Goal: Transaction & Acquisition: Purchase product/service

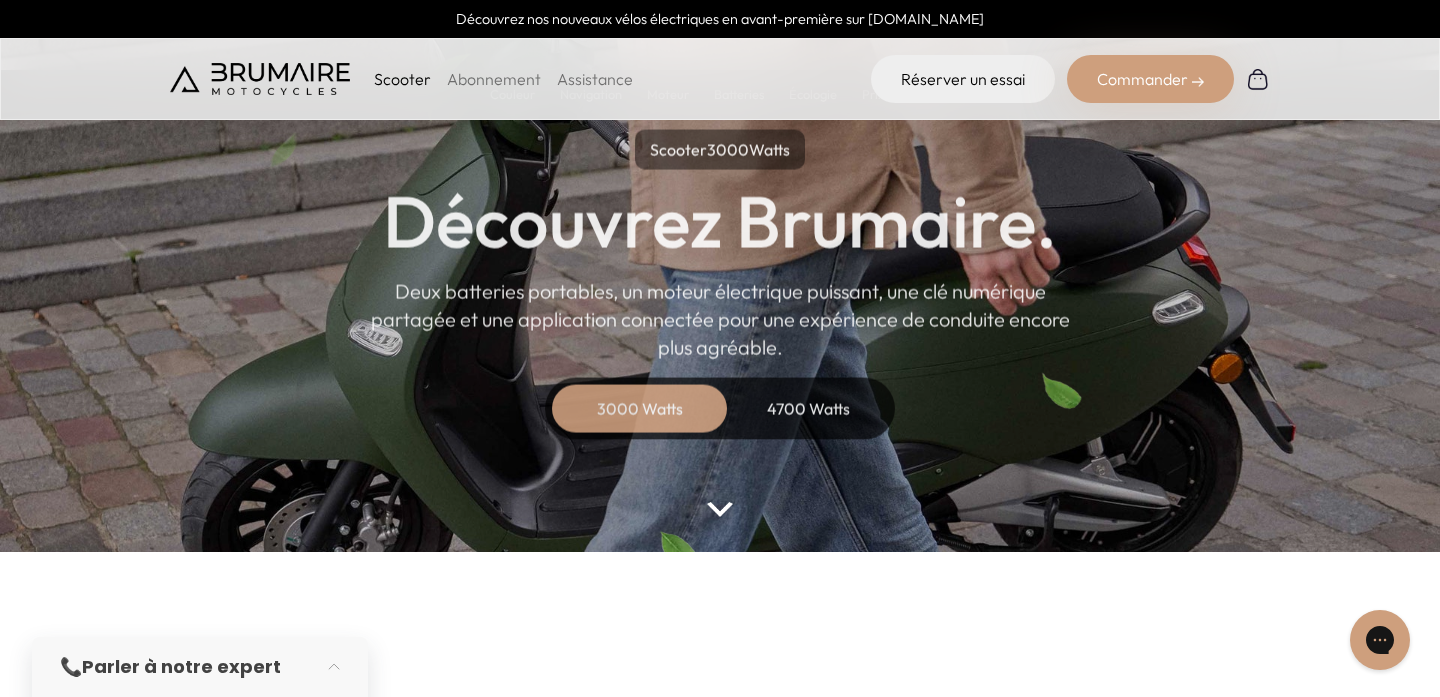
click at [853, 385] on div "4700 Watts" at bounding box center [808, 409] width 160 height 48
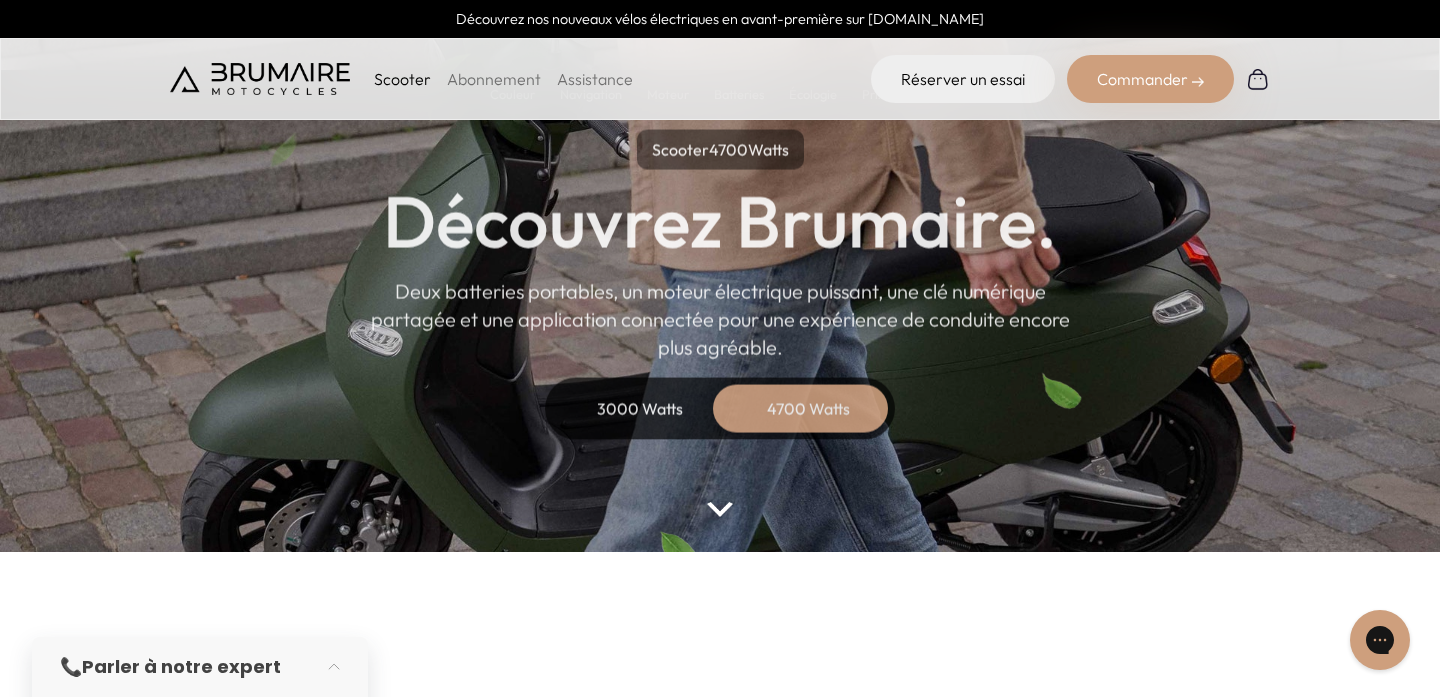
click at [831, 401] on div "4700 Watts" at bounding box center [808, 409] width 160 height 48
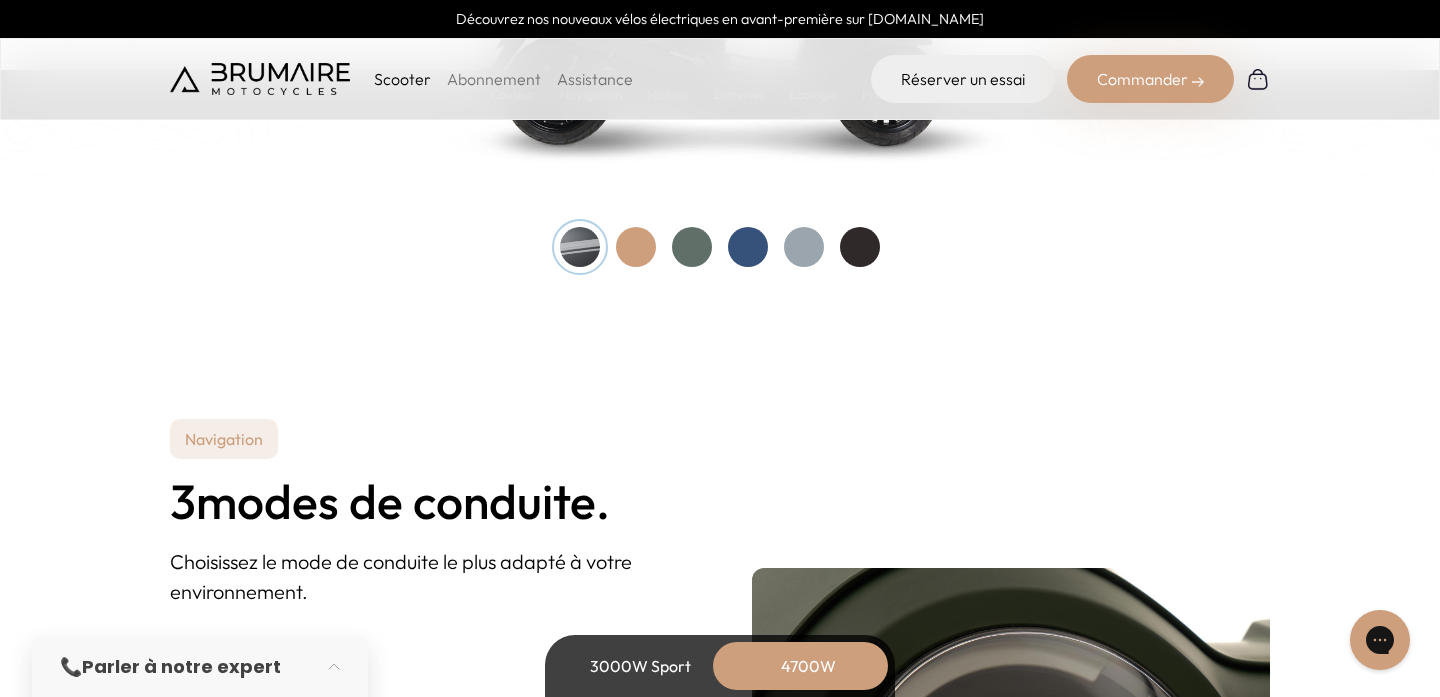
scroll to position [2352, 0]
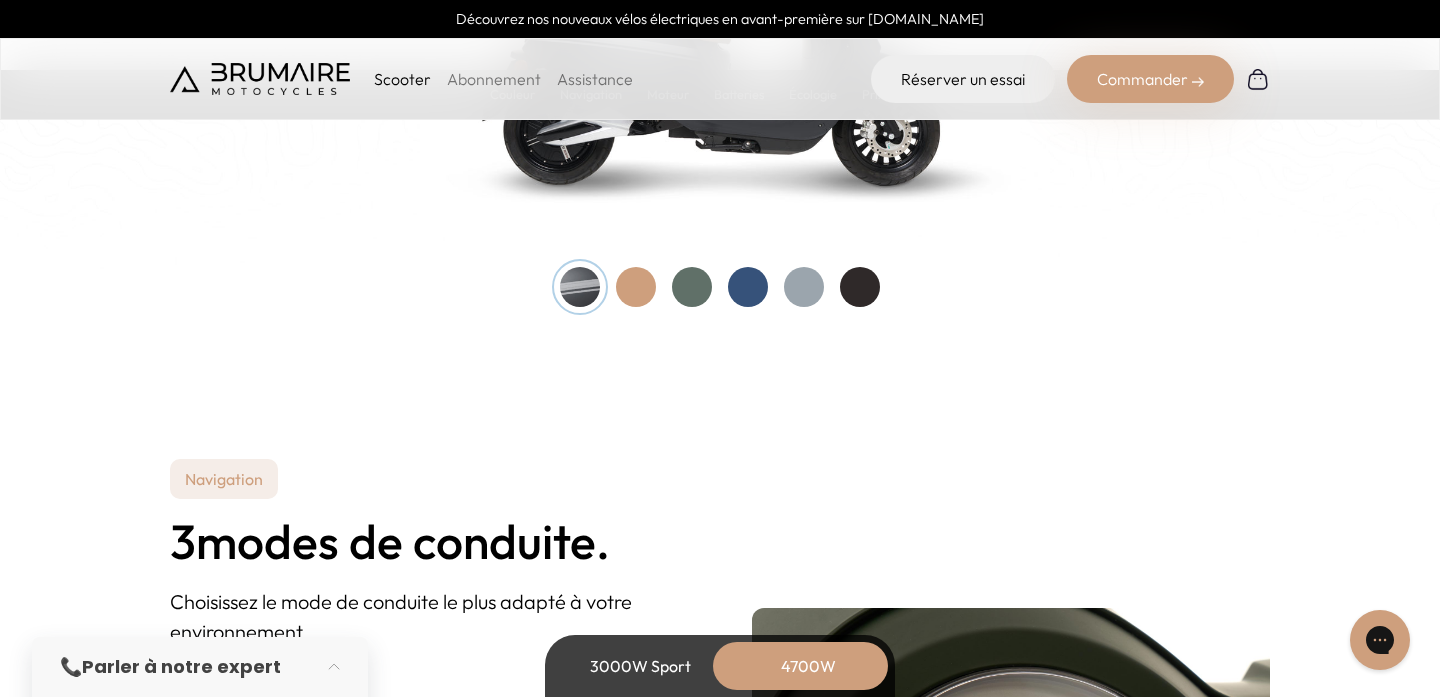
click at [704, 303] on div at bounding box center [720, 287] width 320 height 40
click at [696, 285] on div at bounding box center [692, 287] width 40 height 40
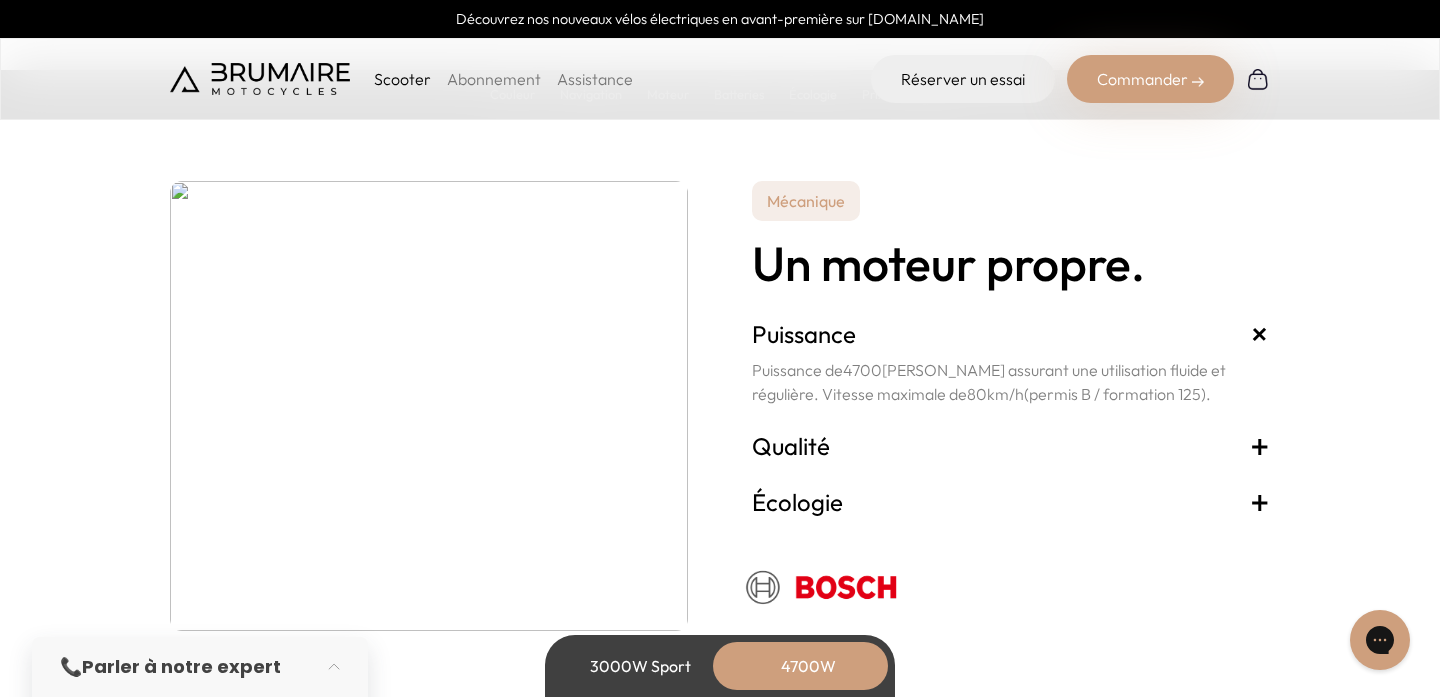
scroll to position [3606, 0]
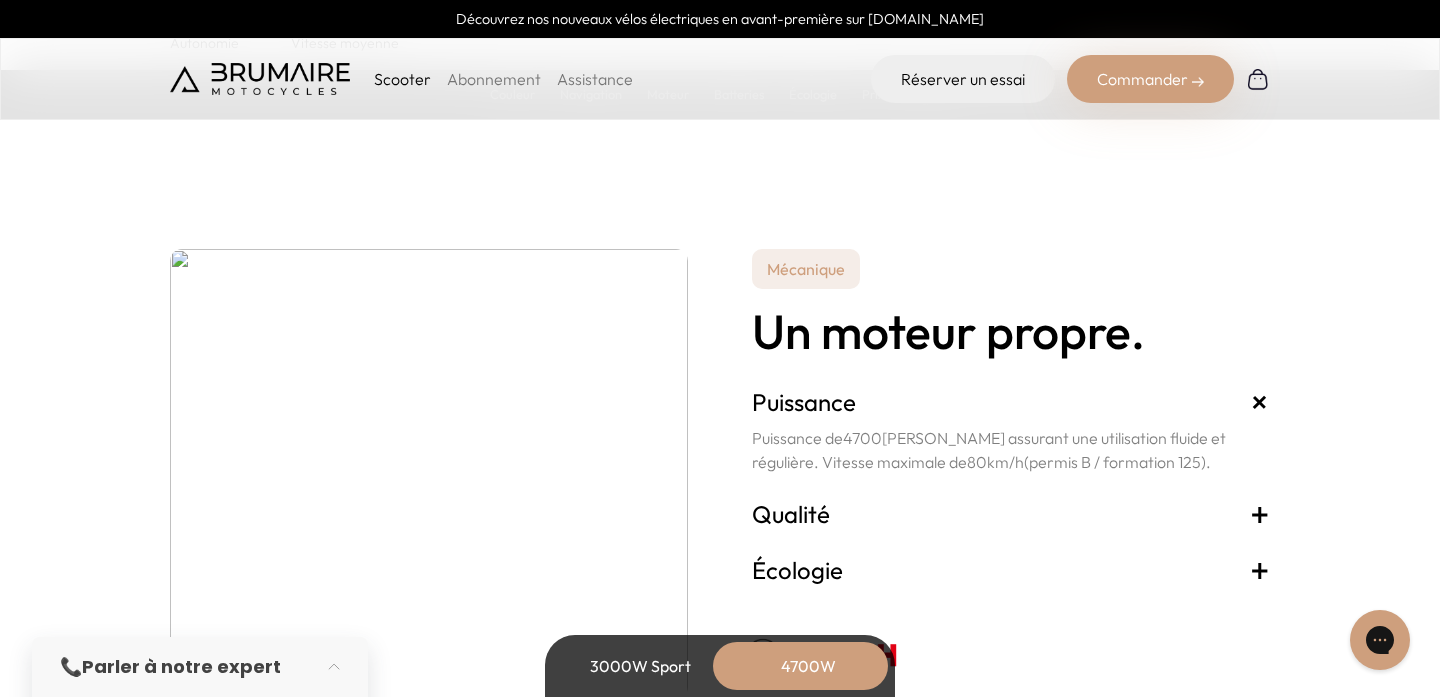
click at [771, 662] on div "4700W" at bounding box center [808, 666] width 160 height 48
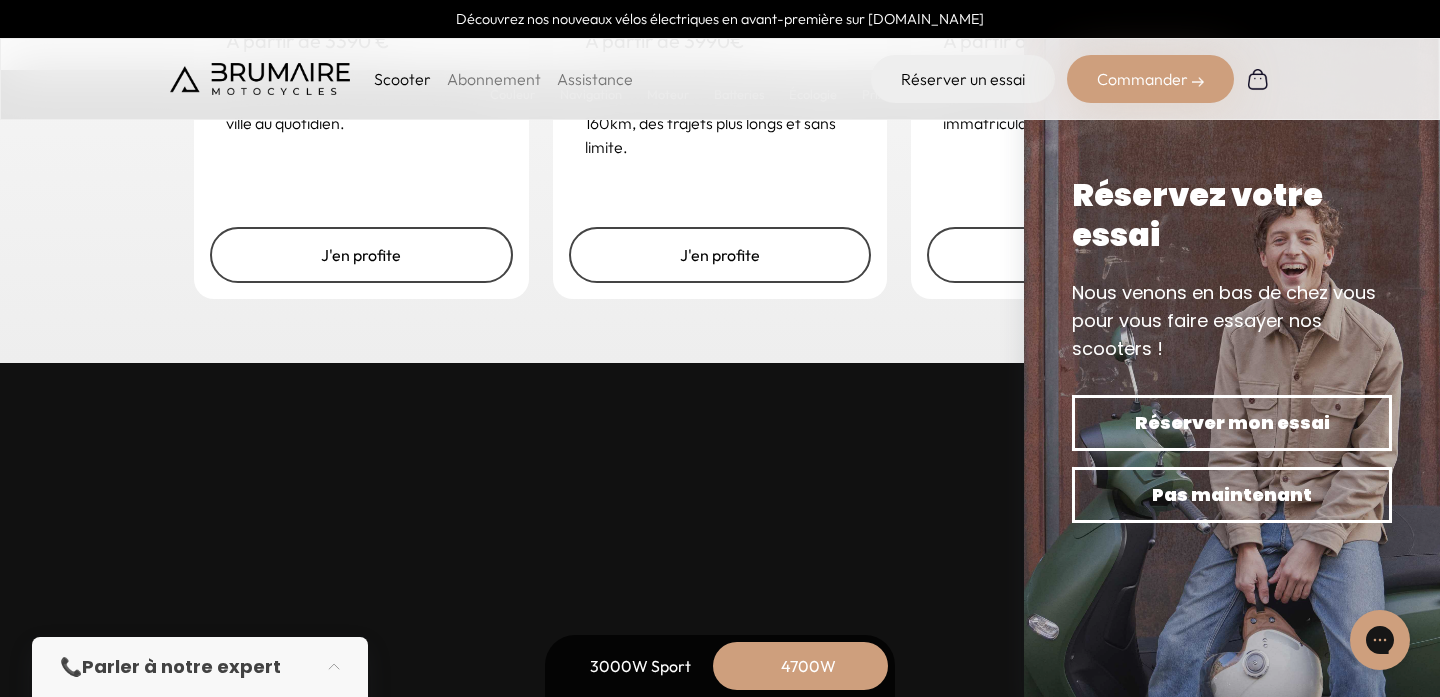
scroll to position [5658, 0]
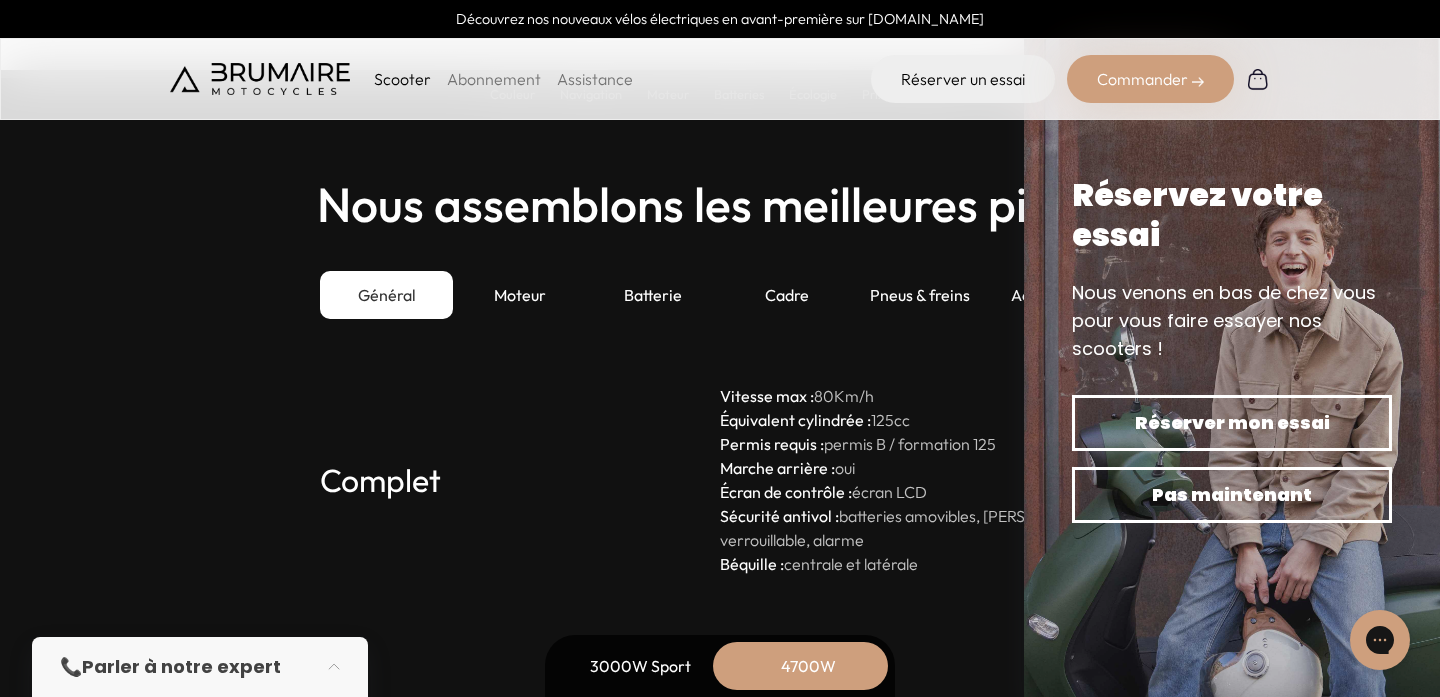
click at [1150, 72] on div "Commander" at bounding box center [1150, 79] width 167 height 48
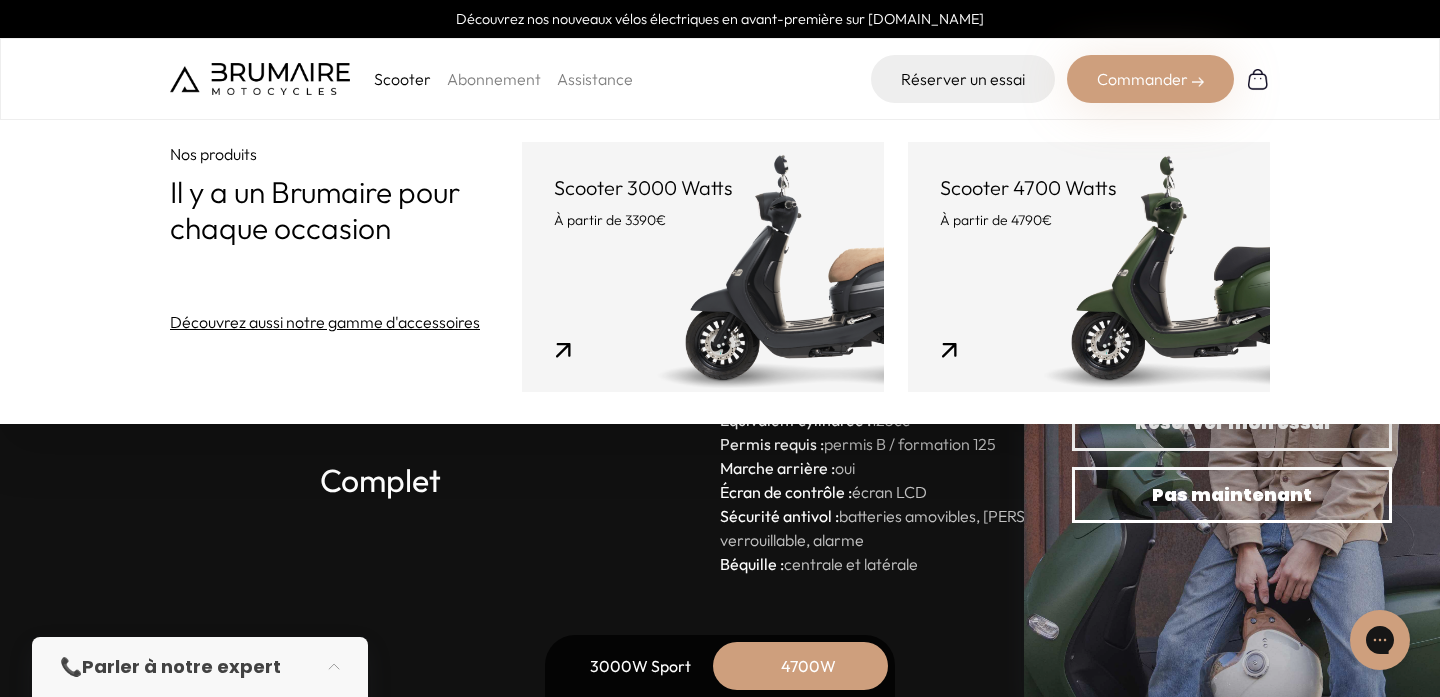
click at [1015, 263] on link "Scooter 4700 Watts À partir de 4790€" at bounding box center [1089, 267] width 362 height 250
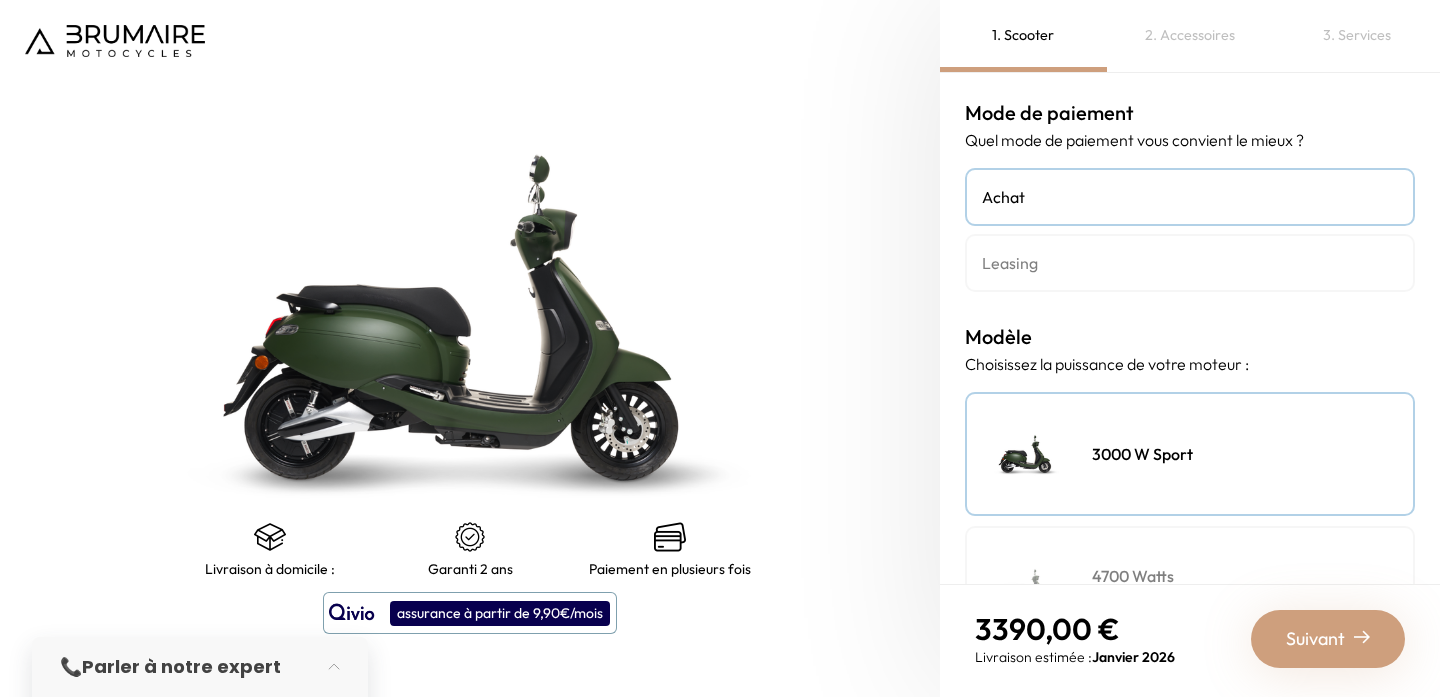
click at [1139, 562] on div "4700 Watts Équivalent 125cc" at bounding box center [1190, 588] width 450 height 124
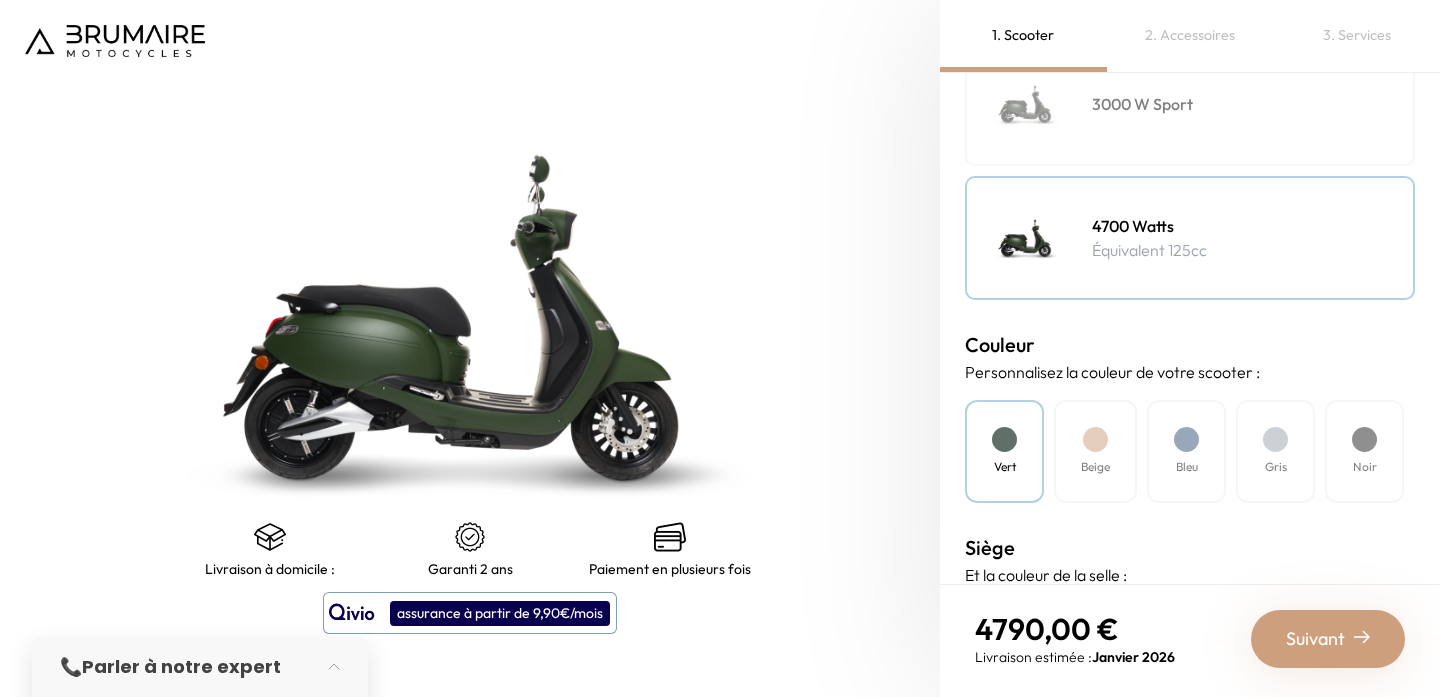
scroll to position [644, 0]
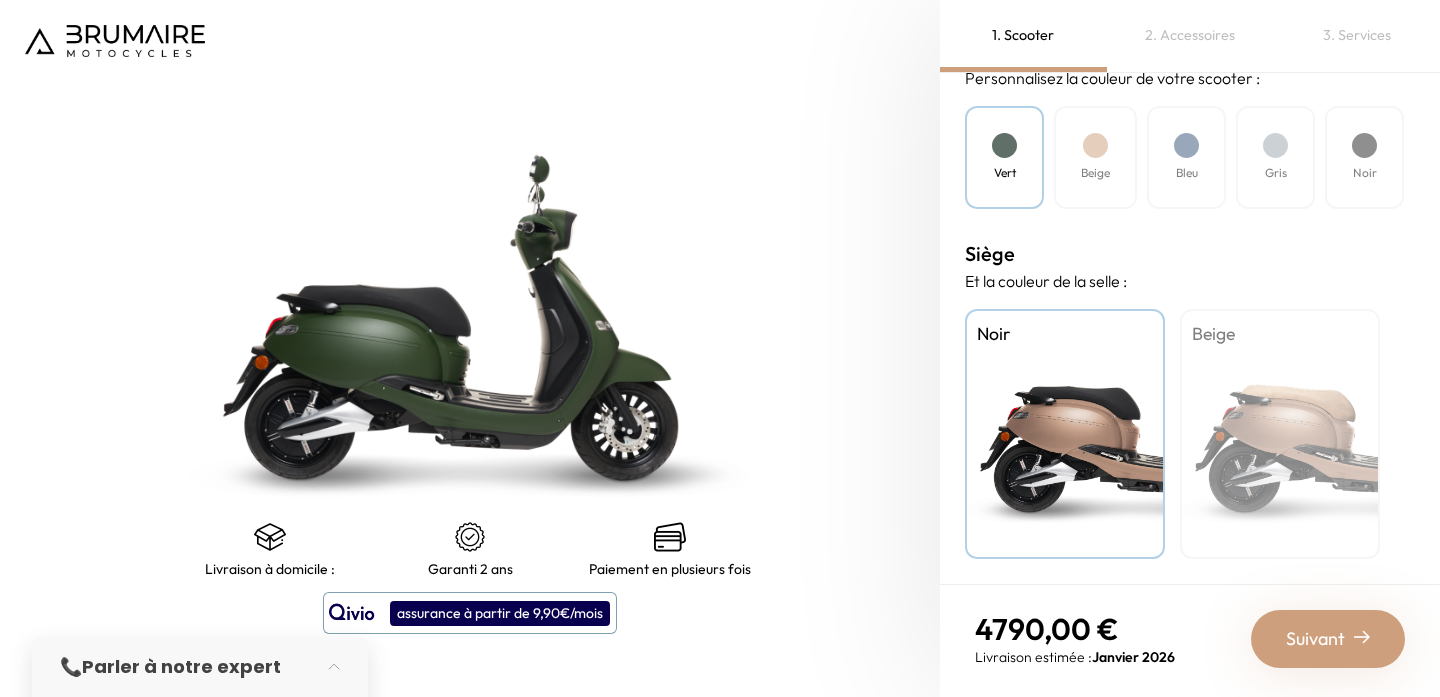
click at [1323, 644] on span "Suivant" at bounding box center [1315, 639] width 59 height 28
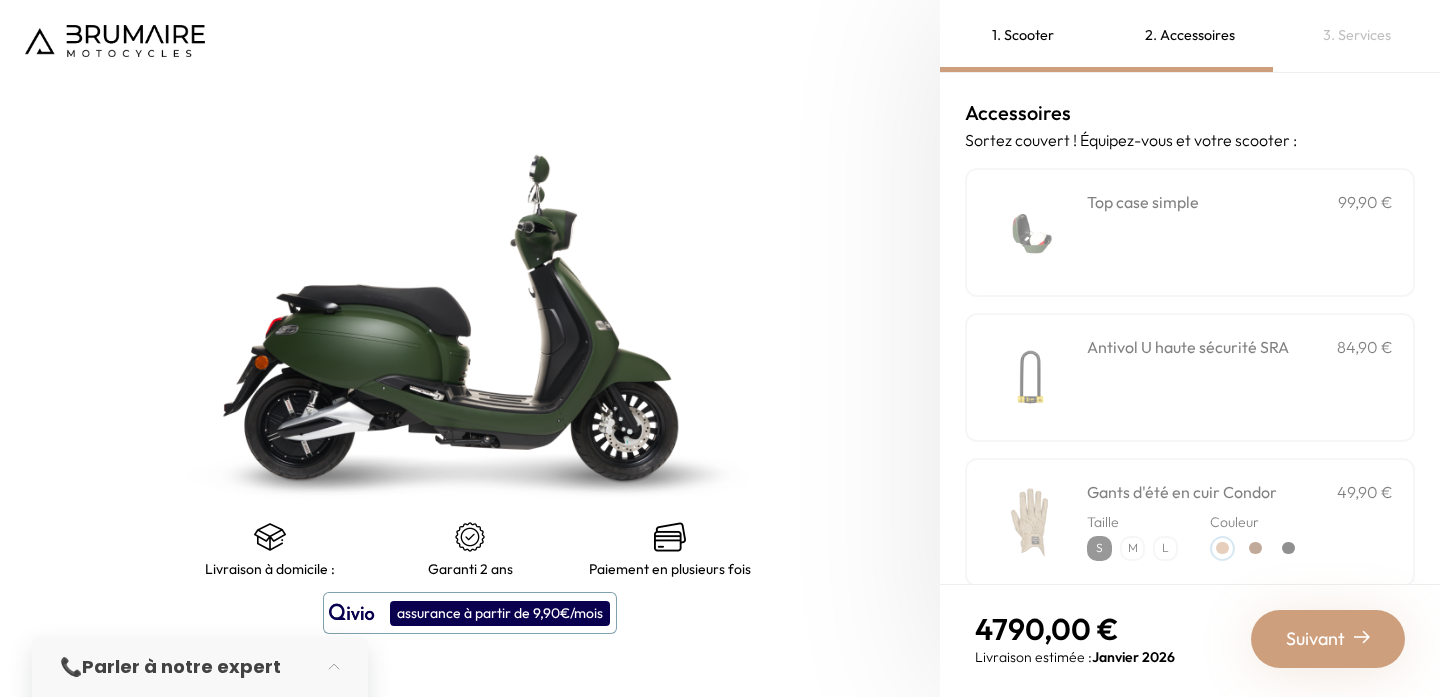
click at [1166, 222] on div "**********" at bounding box center [1240, 232] width 306 height 85
click at [1165, 369] on div "Antivol U haute sécurité SRA 84,90 €" at bounding box center [1240, 377] width 306 height 85
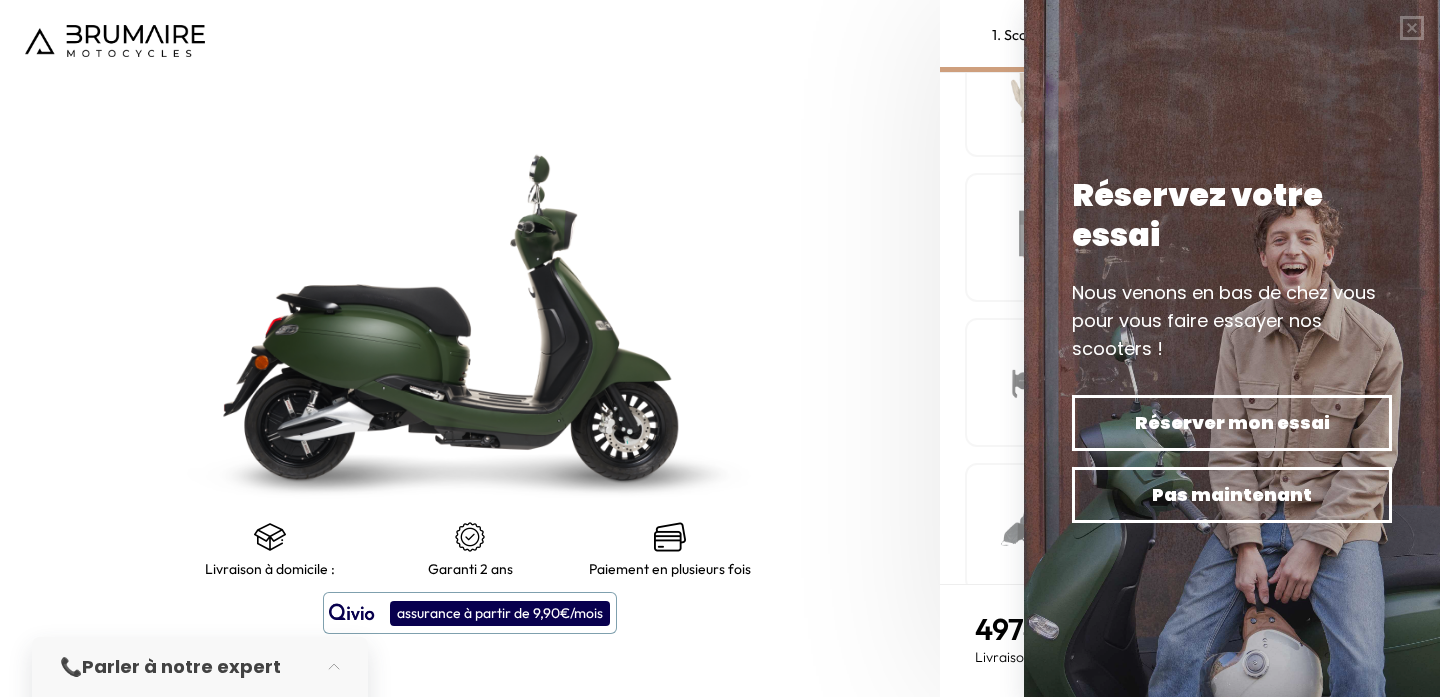
scroll to position [398, 0]
click at [1406, 36] on button "button" at bounding box center [1412, 28] width 56 height 56
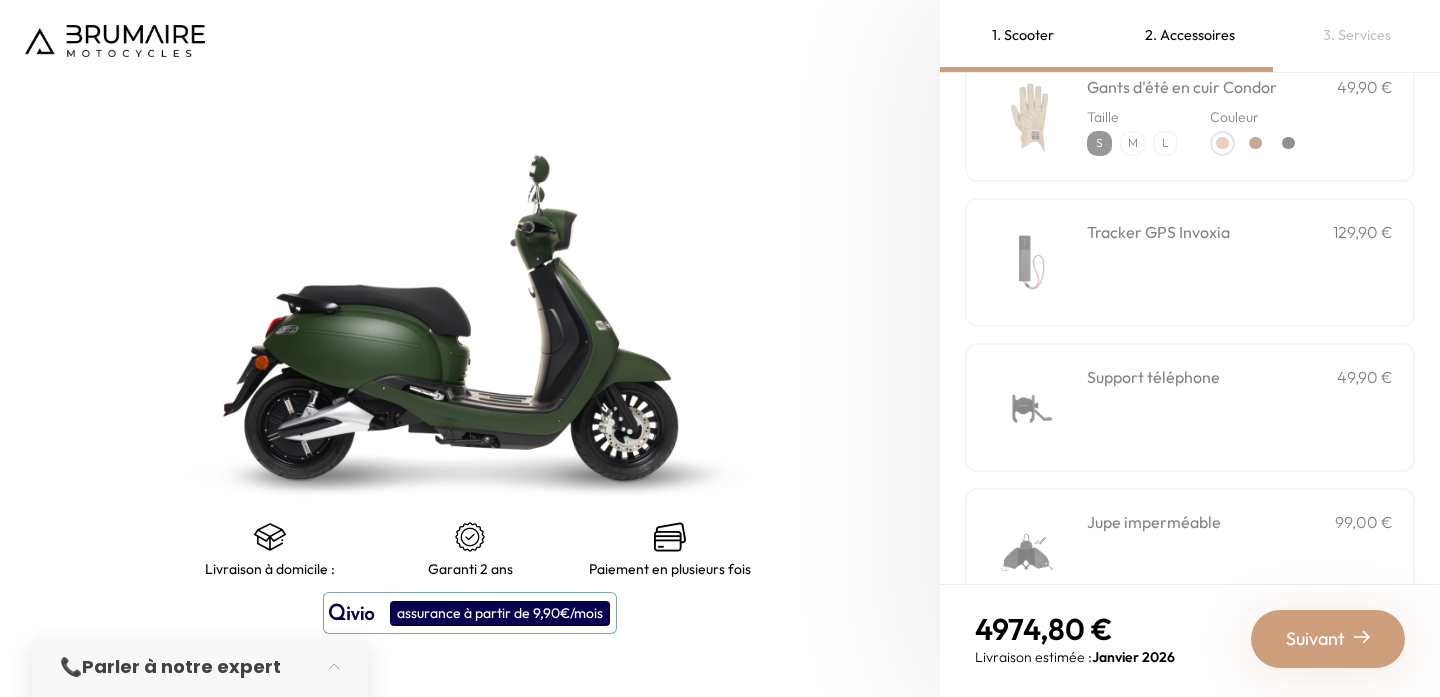
scroll to position [403, 0]
click at [1141, 286] on div "Tracker GPS Invoxia 129,90 €" at bounding box center [1240, 264] width 306 height 85
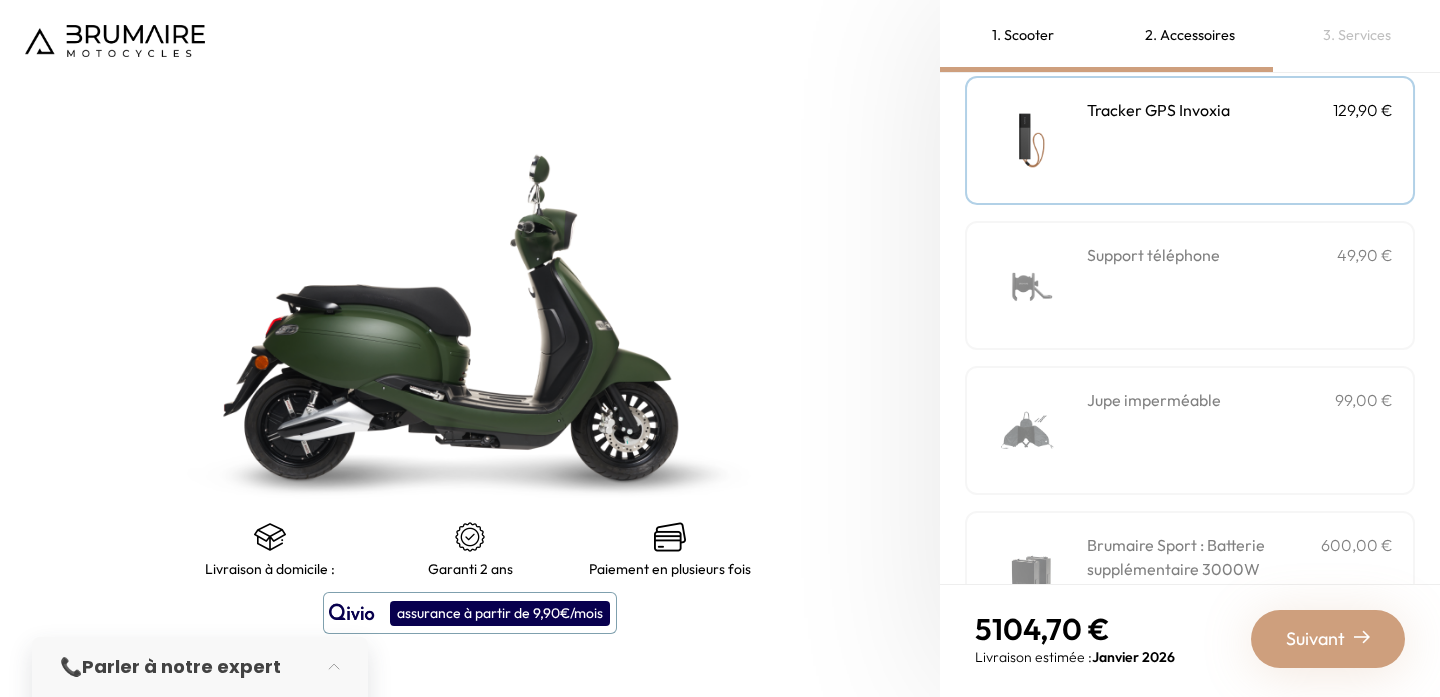
scroll to position [531, 0]
click at [1162, 346] on div "Top case simple 99,90 € Couleur" at bounding box center [1190, 209] width 450 height 1144
click at [1162, 294] on div "Support téléphone 49,90 €" at bounding box center [1240, 281] width 306 height 85
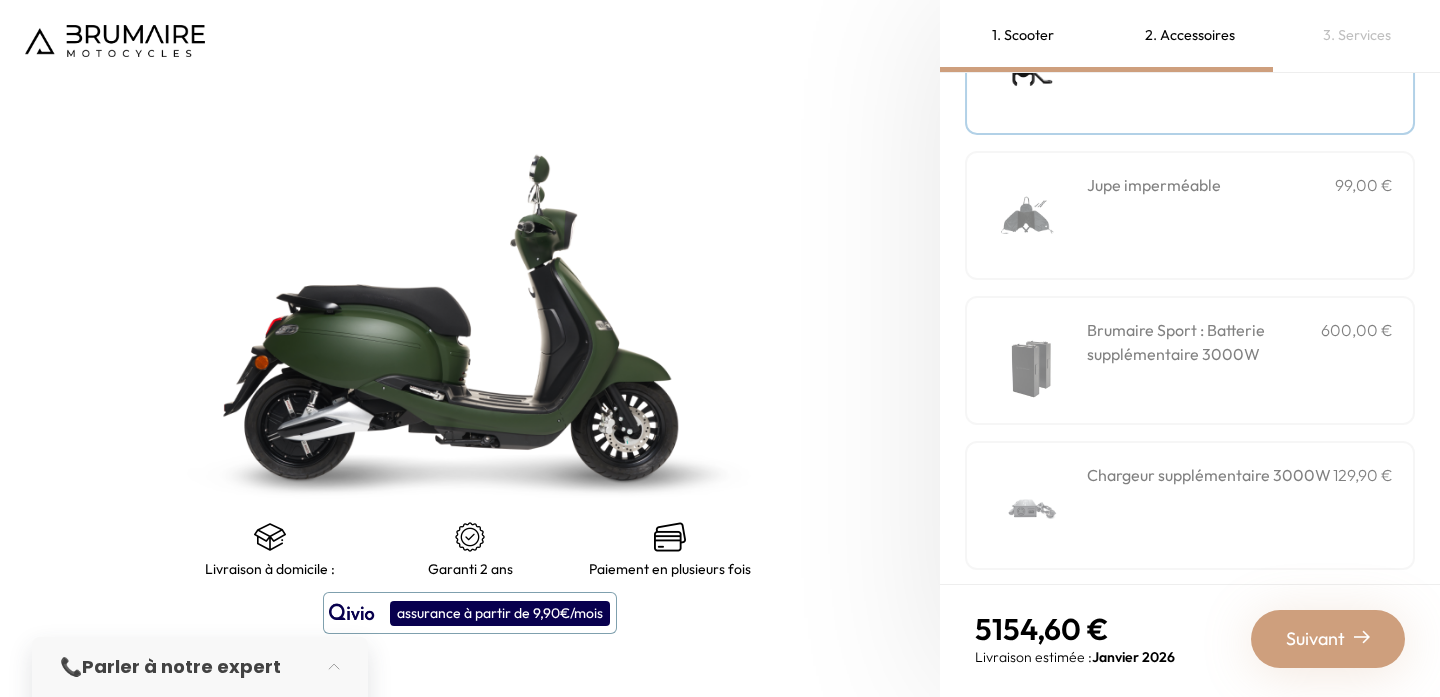
scroll to position [753, 0]
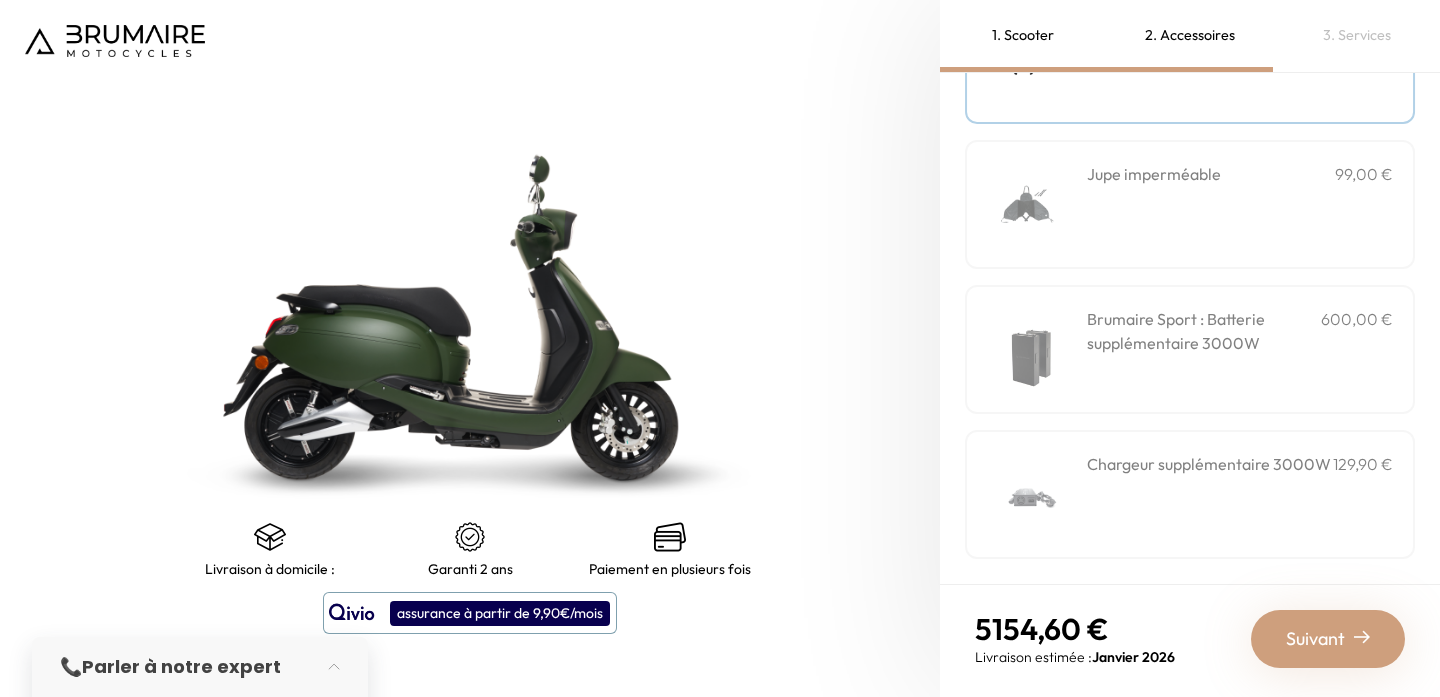
click at [1320, 652] on span "Suivant" at bounding box center [1315, 639] width 59 height 28
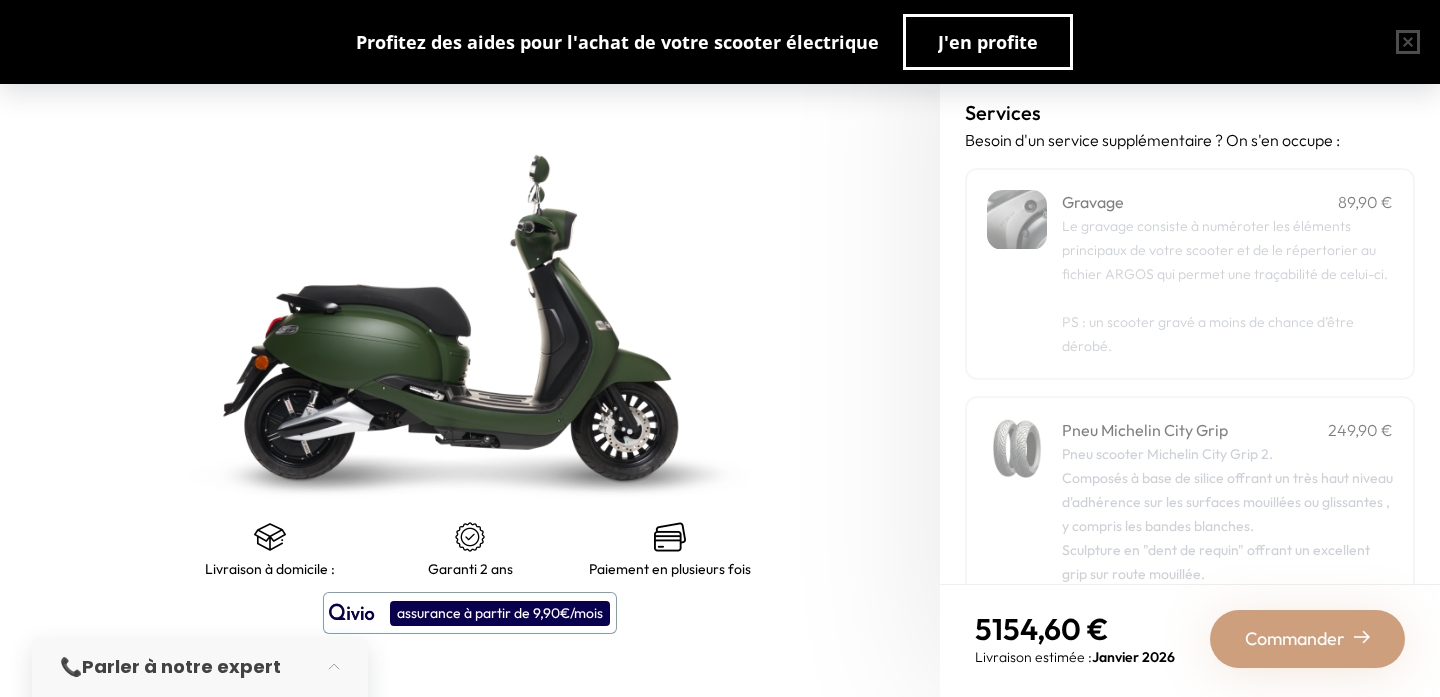
click at [1280, 633] on span "Commander" at bounding box center [1295, 639] width 100 height 28
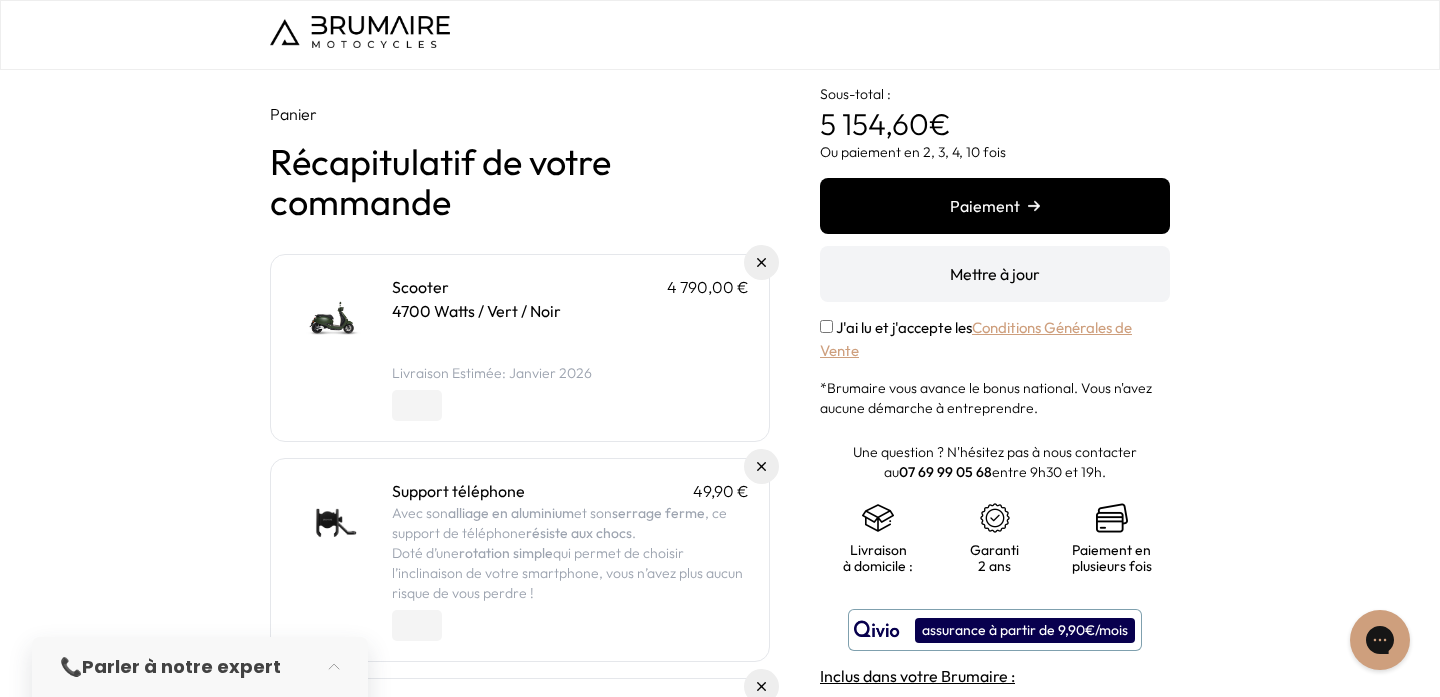
click at [1406, 696] on div at bounding box center [720, 697] width 1440 height 0
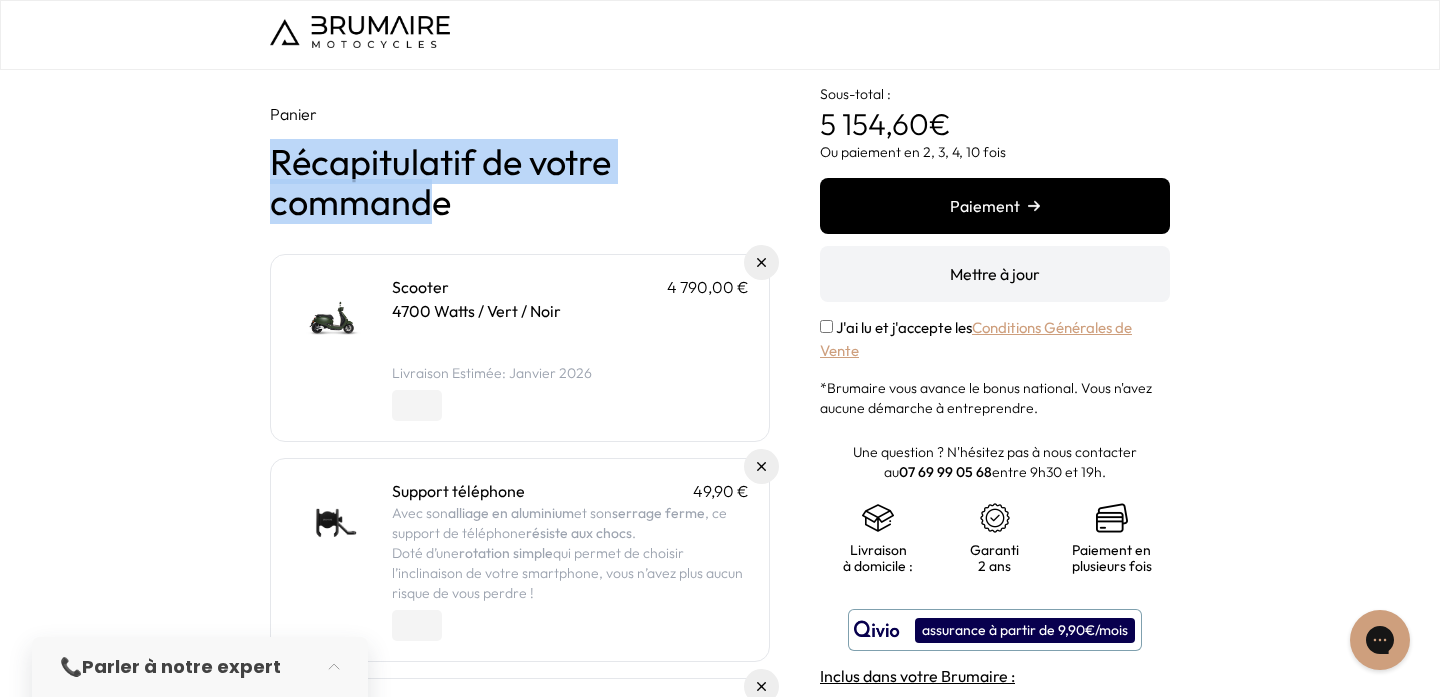
drag, startPoint x: 438, startPoint y: 212, endPoint x: 162, endPoint y: 169, distance: 279.3
